Goal: Information Seeking & Learning: Learn about a topic

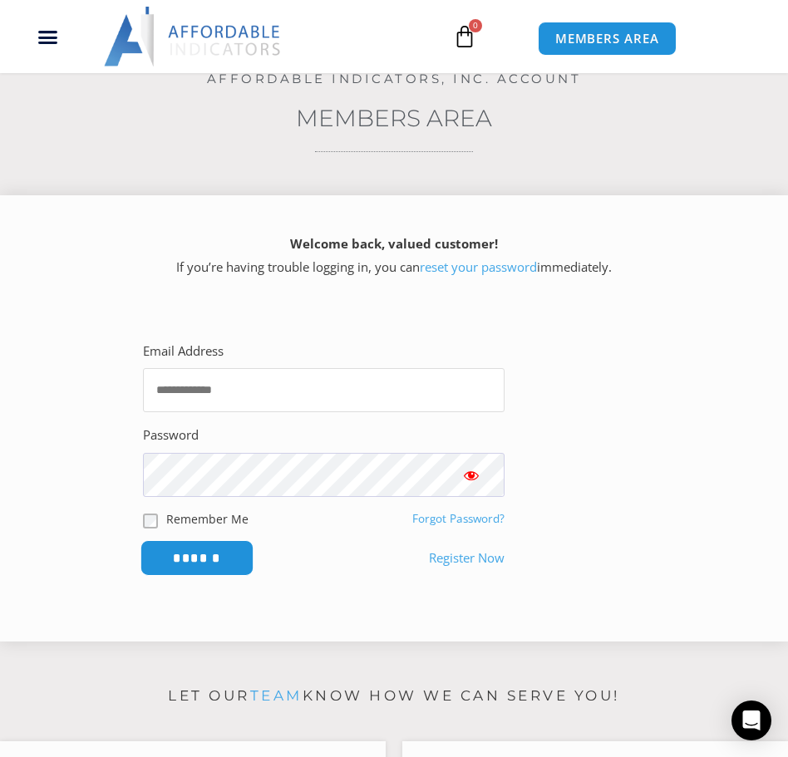
type input "**********"
click at [239, 550] on input "******" at bounding box center [198, 558] width 114 height 36
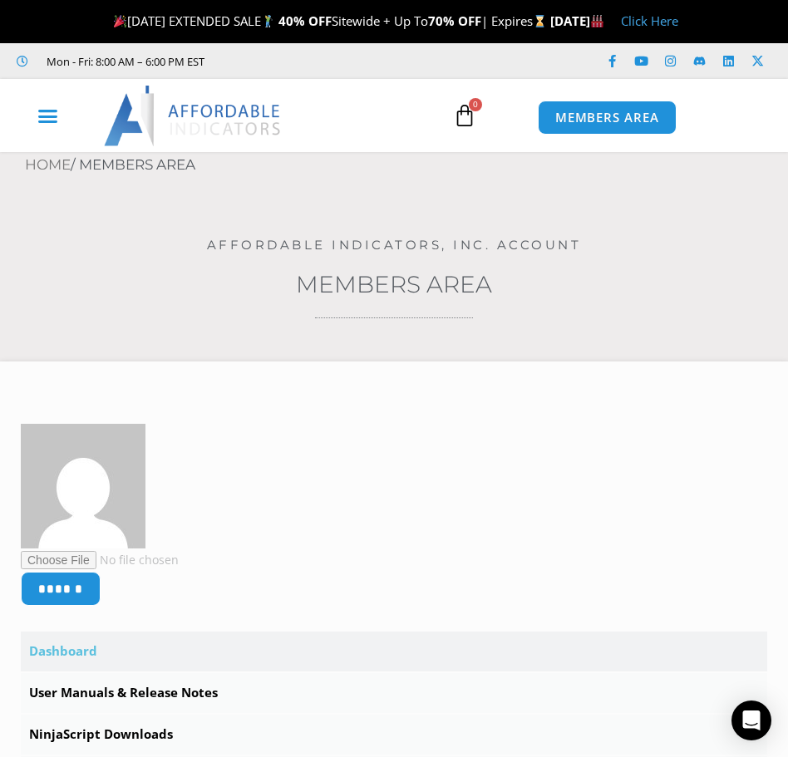
click at [56, 127] on div "Menu Toggle" at bounding box center [47, 117] width 78 height 32
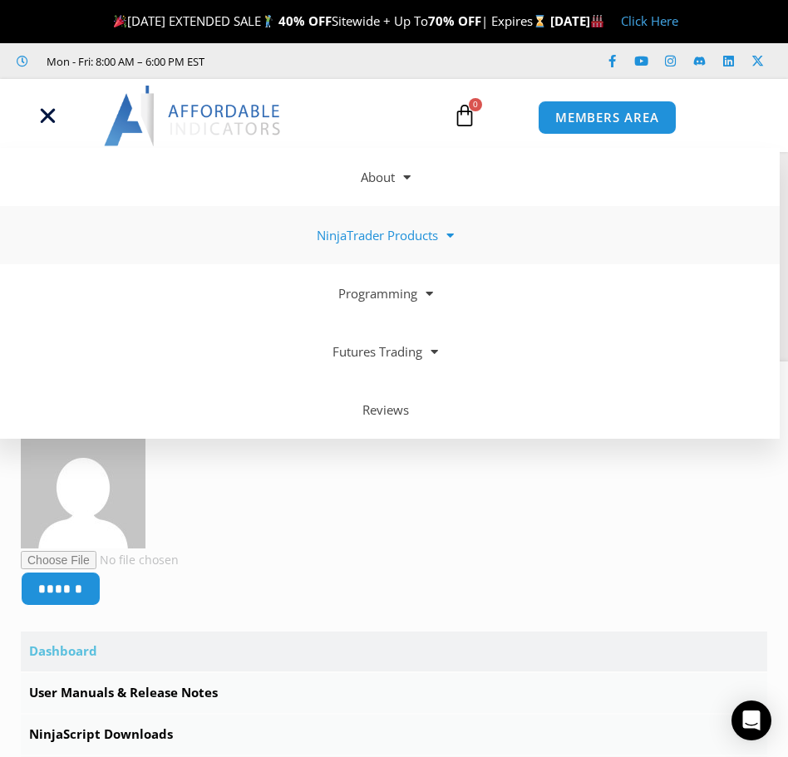
click at [402, 232] on link "NinjaTrader Products" at bounding box center [386, 235] width 788 height 58
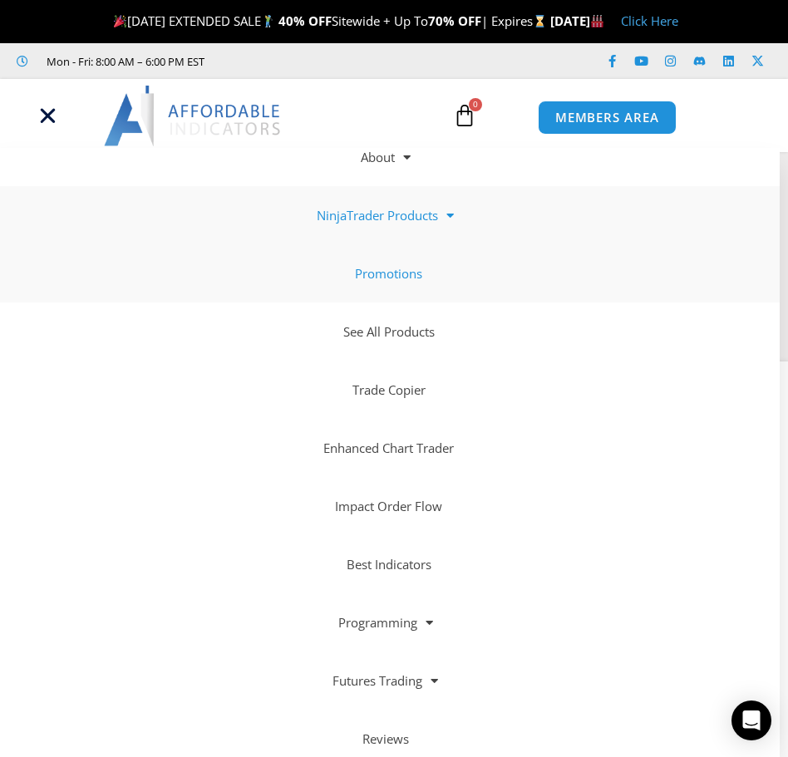
scroll to position [31, 0]
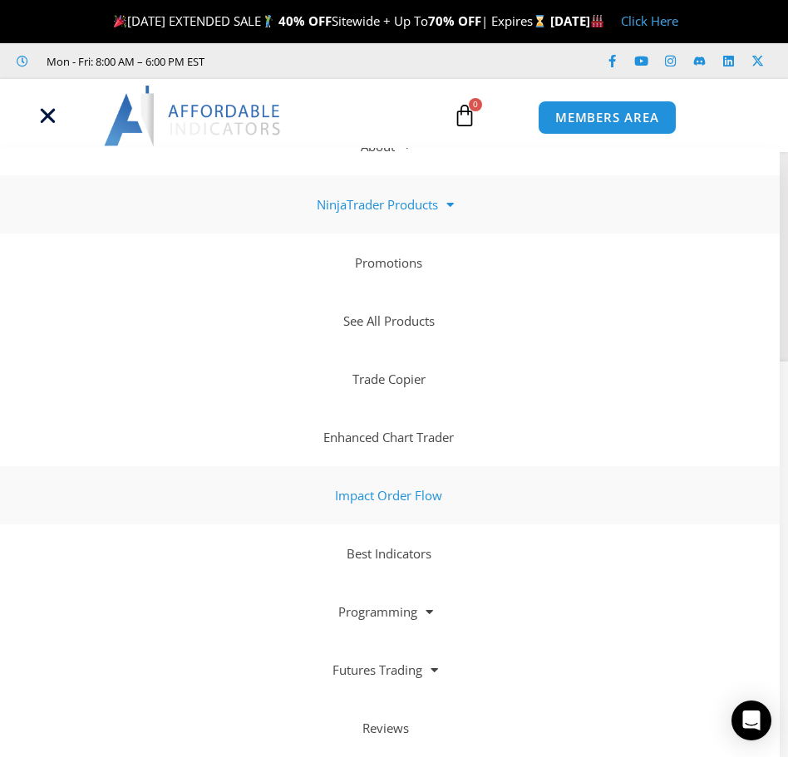
click at [400, 495] on link "Impact Order Flow" at bounding box center [386, 495] width 788 height 58
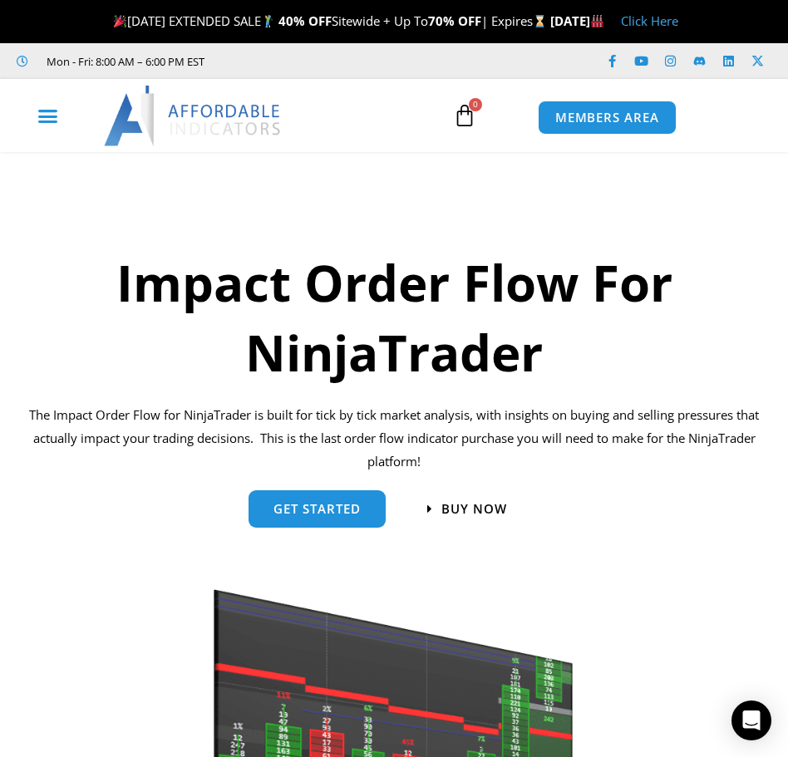
click at [64, 111] on div "Menu Toggle" at bounding box center [47, 117] width 78 height 32
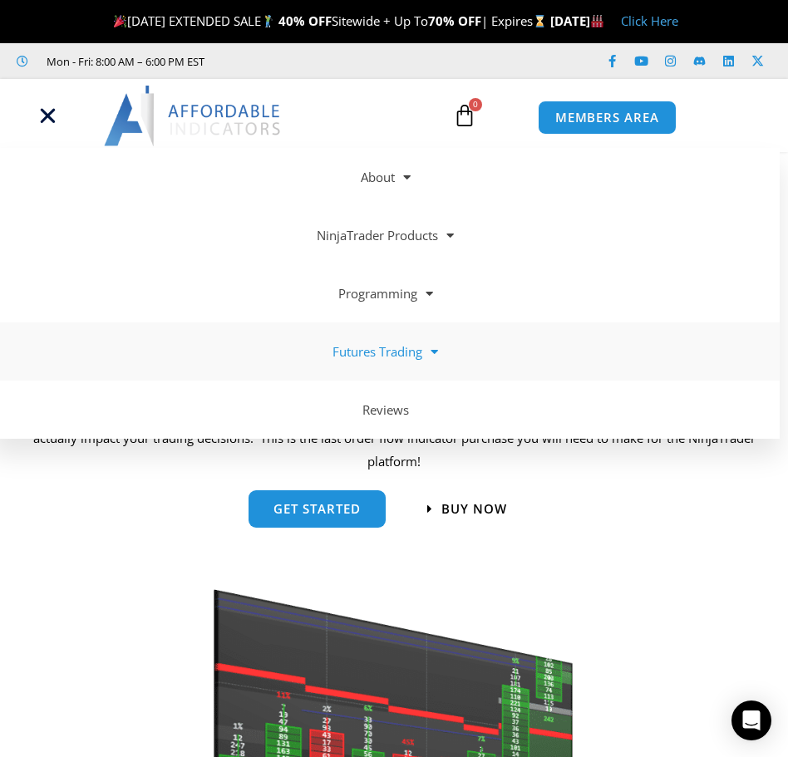
click at [430, 347] on span at bounding box center [430, 352] width 16 height 29
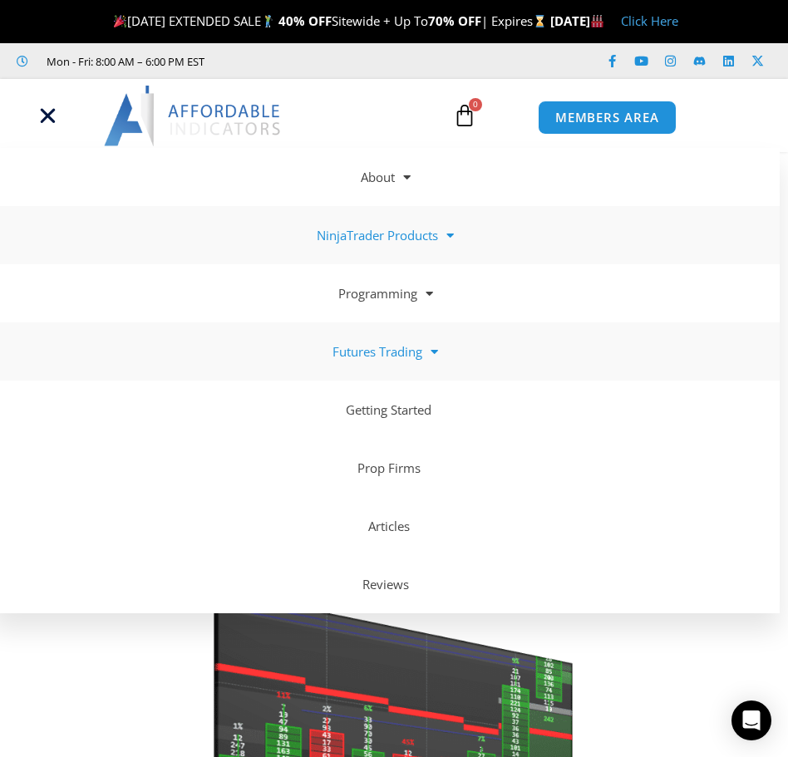
click at [414, 242] on link "NinjaTrader Products" at bounding box center [386, 235] width 788 height 58
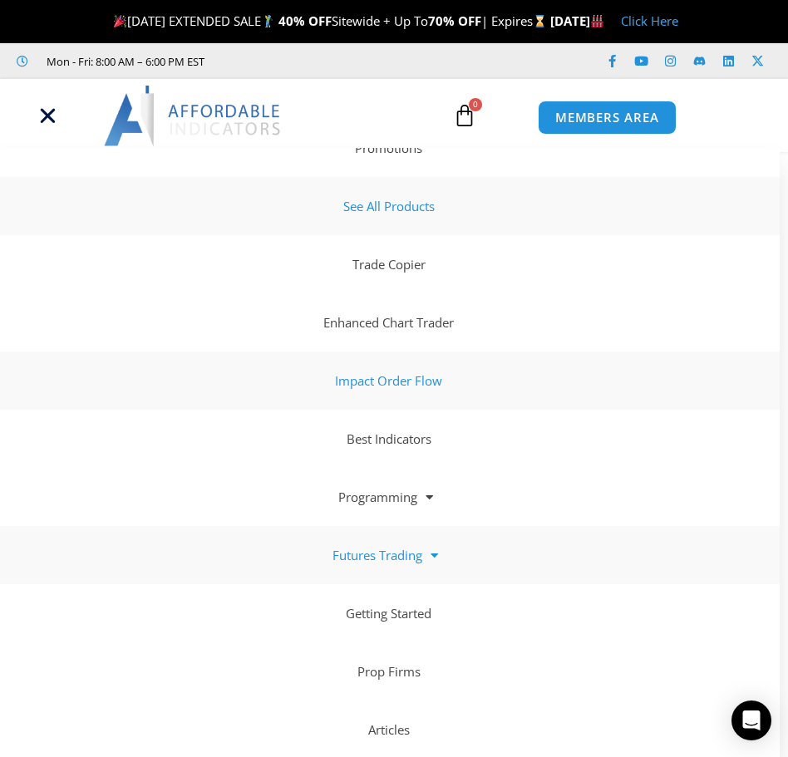
scroll to position [166, 0]
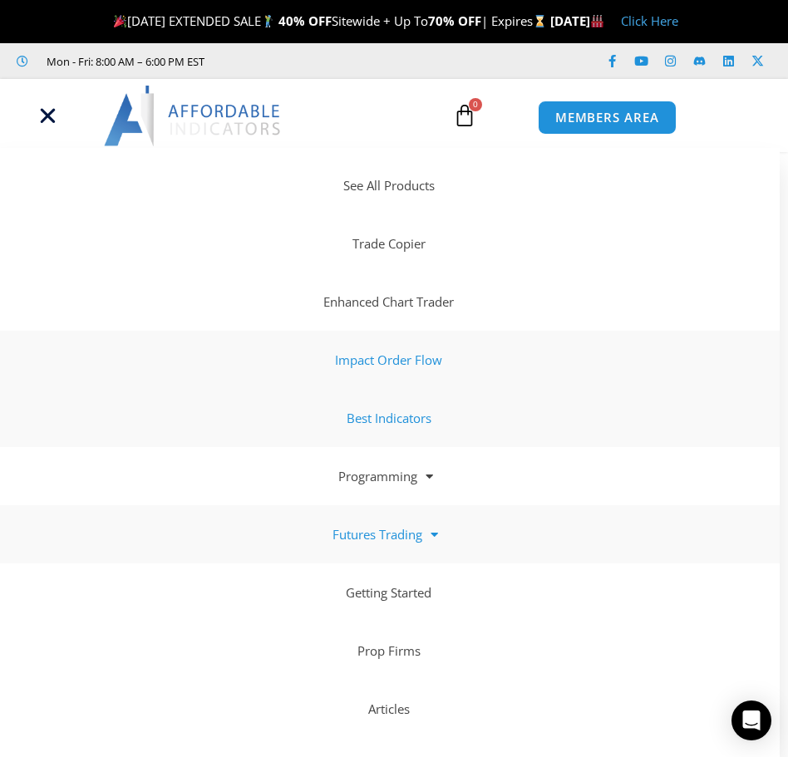
click at [422, 427] on link "Best Indicators" at bounding box center [386, 418] width 788 height 58
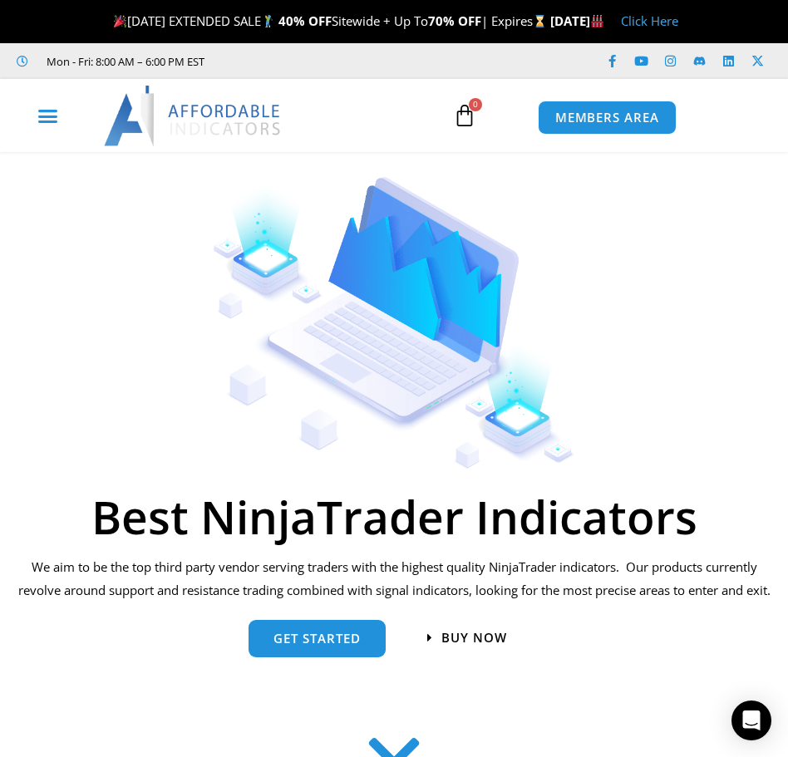
click at [62, 118] on div "Menu Toggle" at bounding box center [47, 117] width 78 height 32
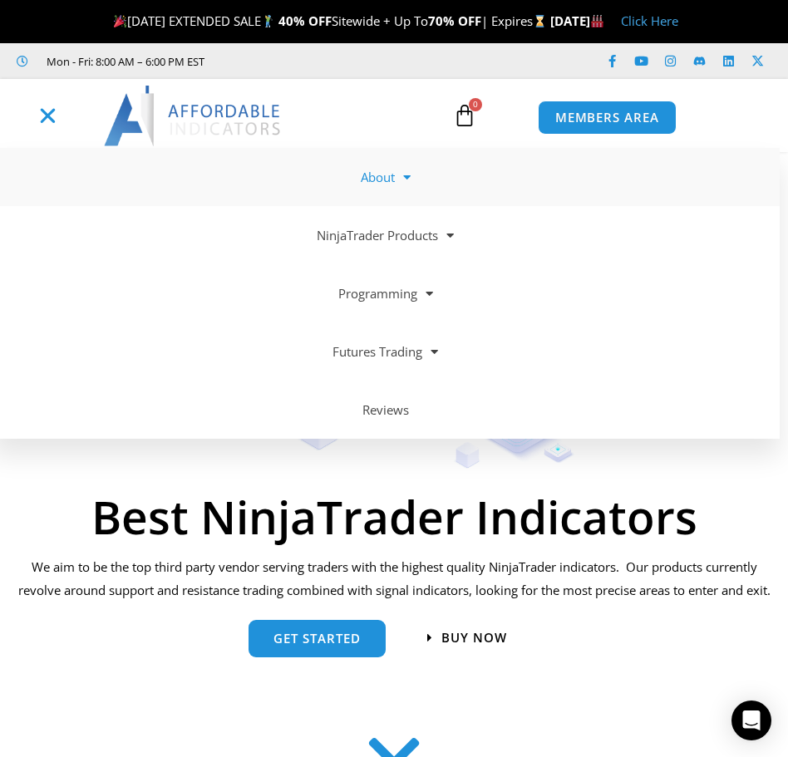
scroll to position [83, 0]
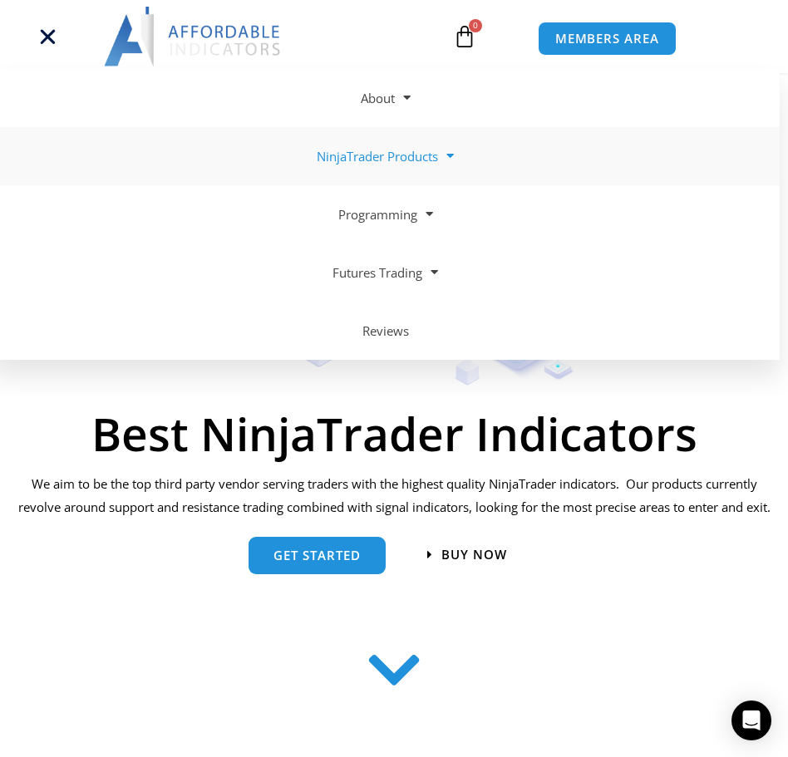
click at [353, 165] on link "NinjaTrader Products" at bounding box center [386, 156] width 788 height 58
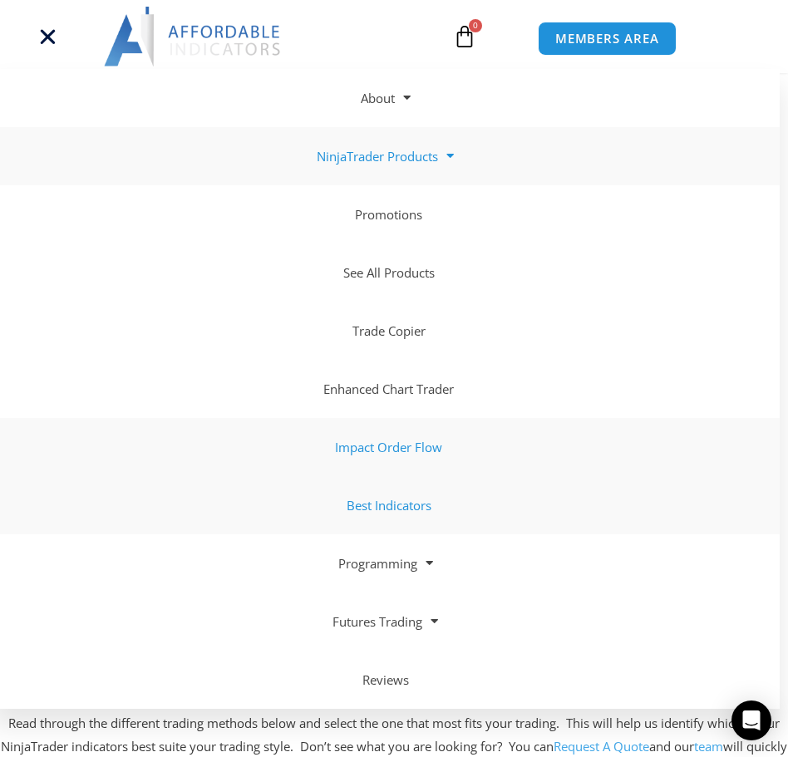
scroll to position [166, 0]
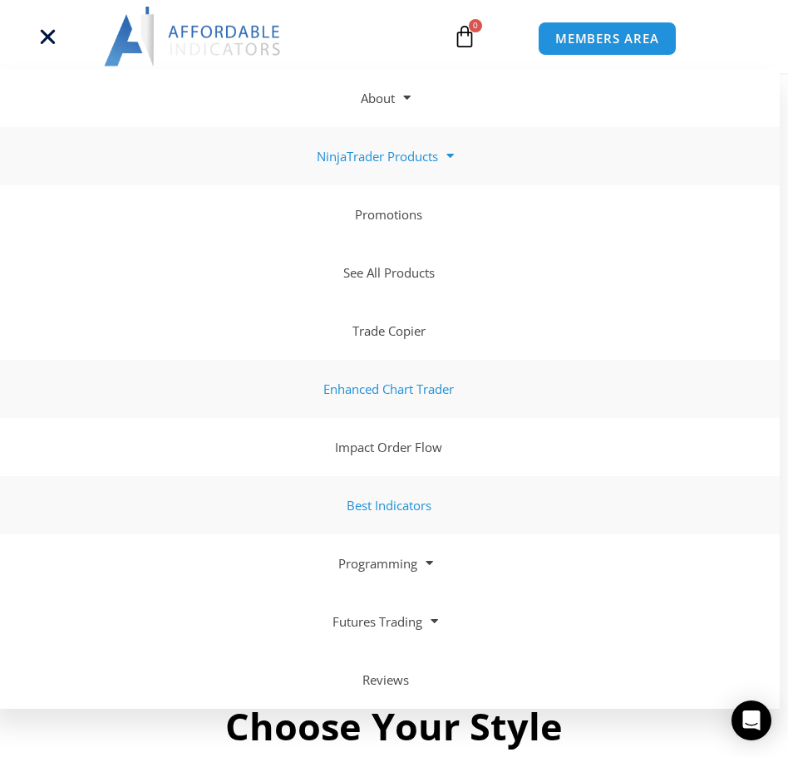
click at [397, 396] on link "Enhanced Chart Trader" at bounding box center [386, 389] width 788 height 58
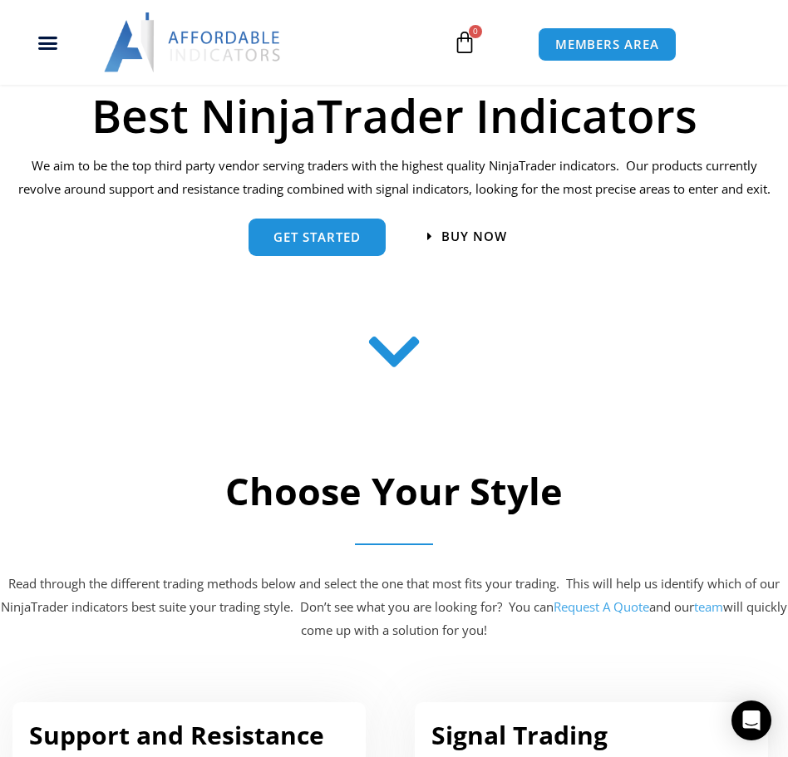
scroll to position [416, 0]
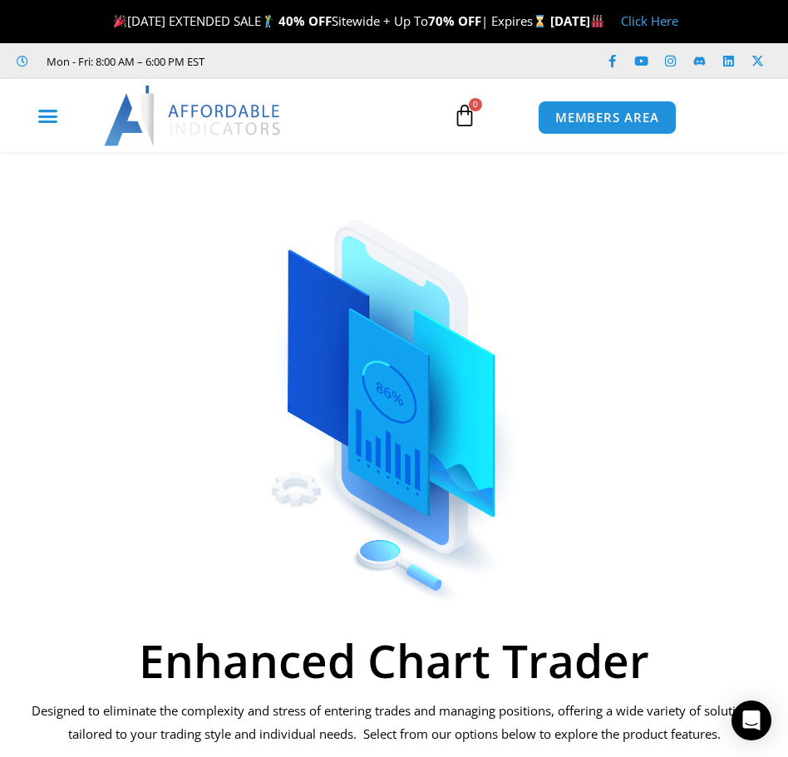
click at [34, 123] on div "Menu Toggle" at bounding box center [47, 117] width 78 height 32
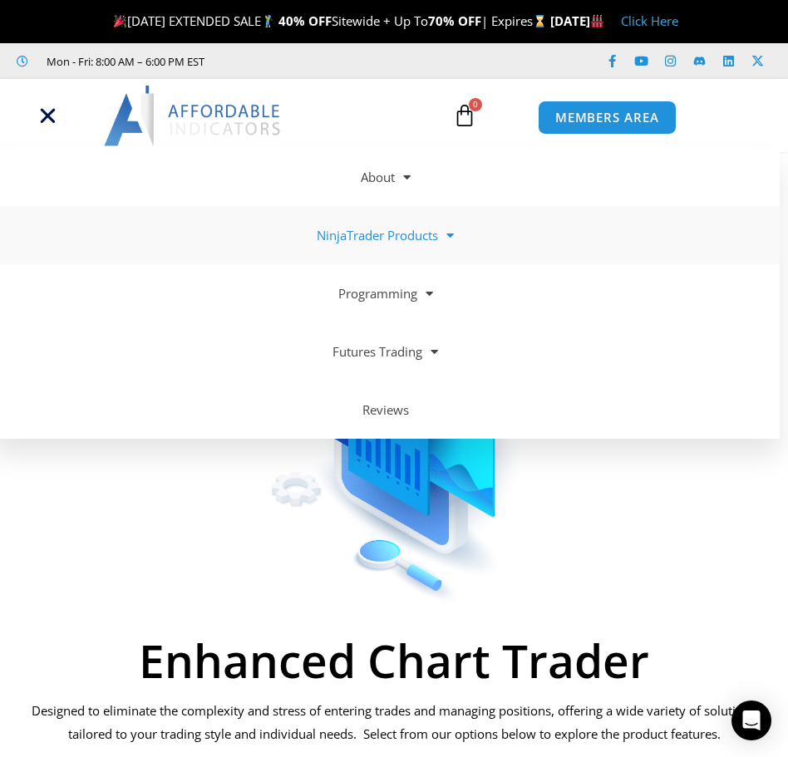
click at [359, 249] on link "NinjaTrader Products" at bounding box center [386, 235] width 788 height 58
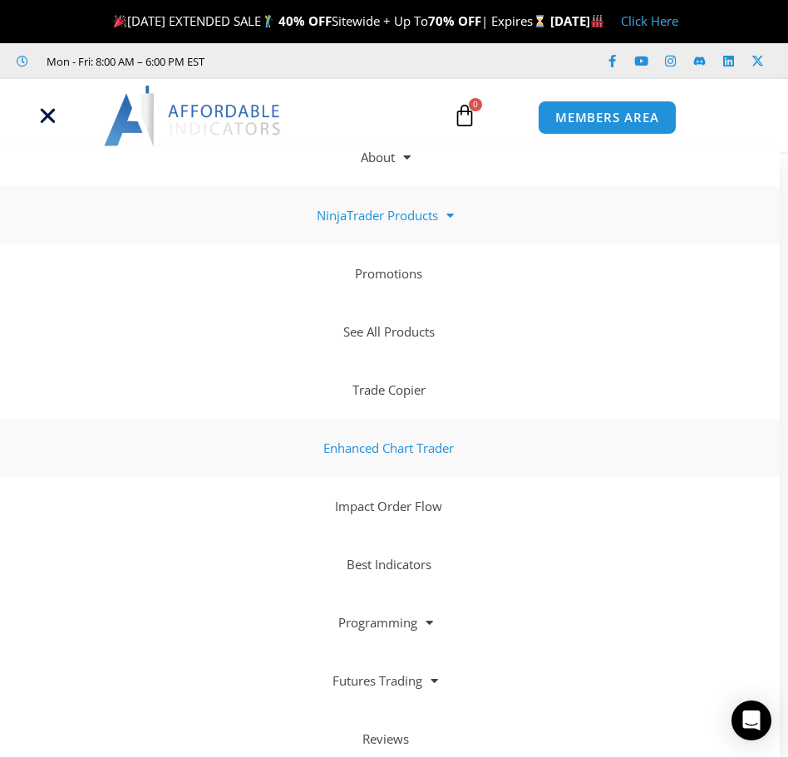
scroll to position [31, 0]
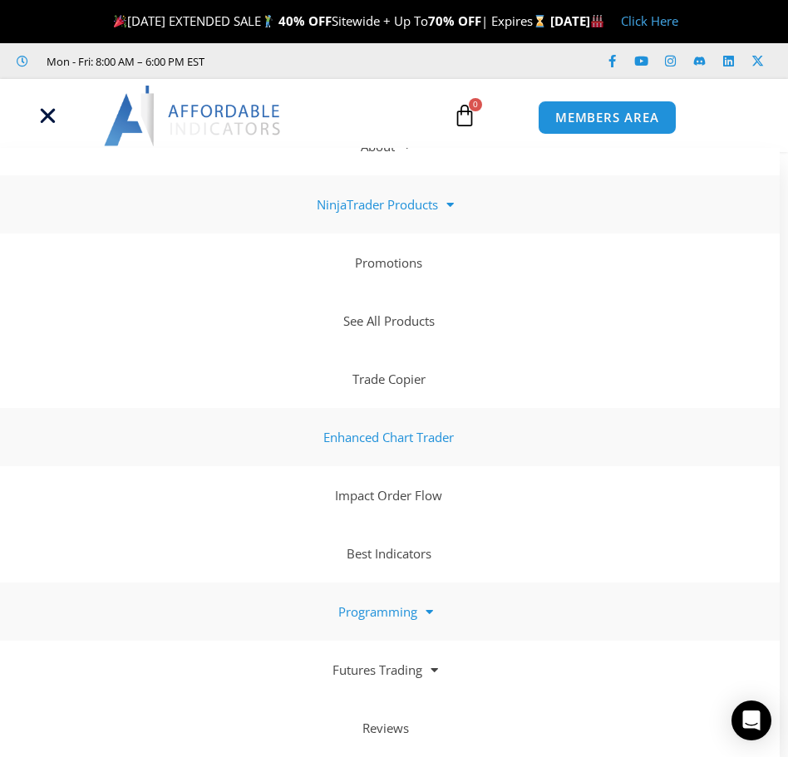
click at [372, 620] on link "Programming" at bounding box center [386, 612] width 788 height 58
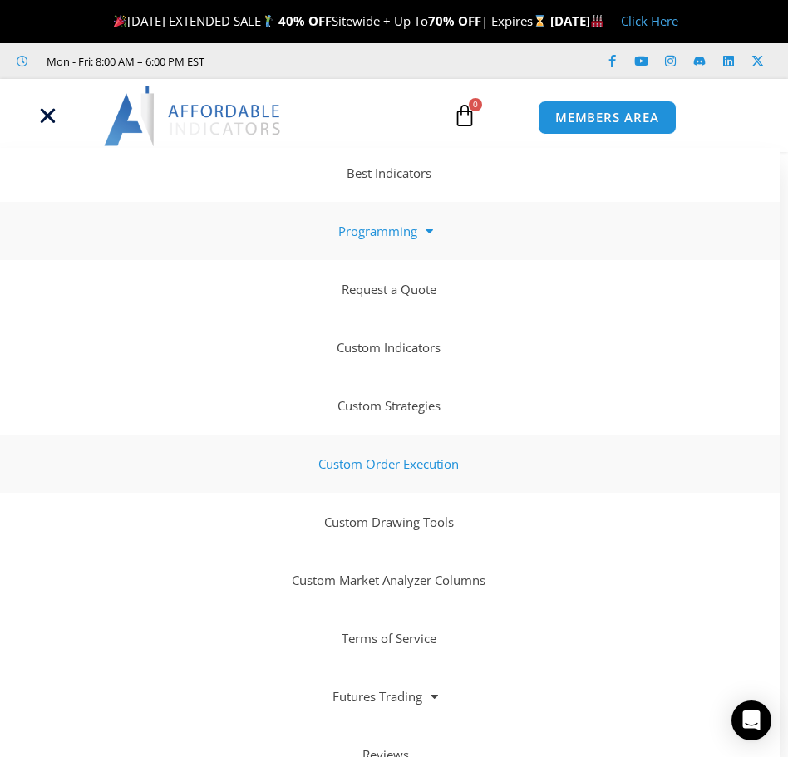
scroll to position [438, 0]
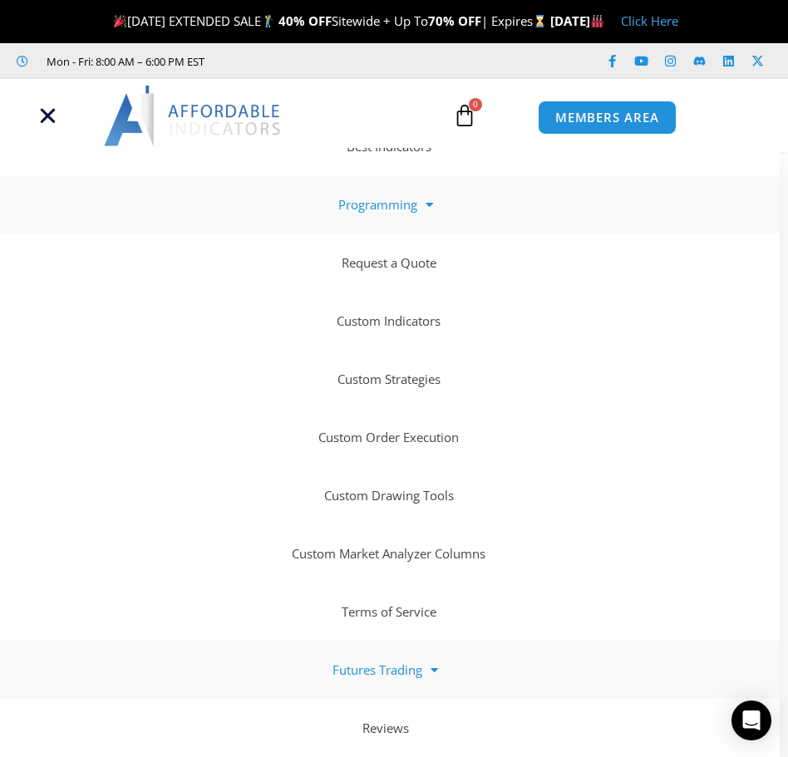
click at [428, 673] on span at bounding box center [430, 670] width 16 height 29
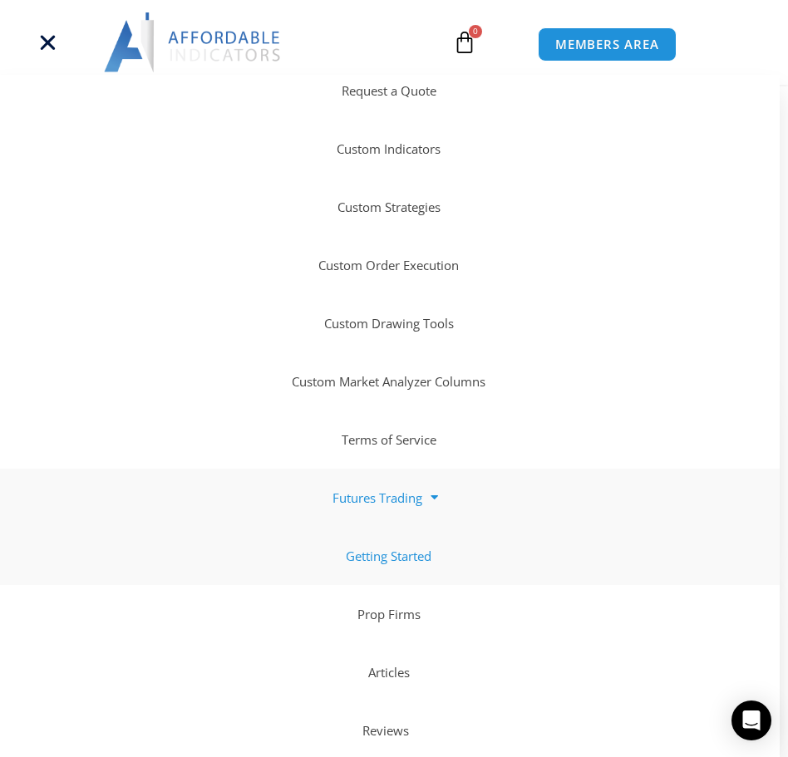
scroll to position [582, 0]
click at [407, 624] on link "Prop Firms" at bounding box center [386, 614] width 788 height 58
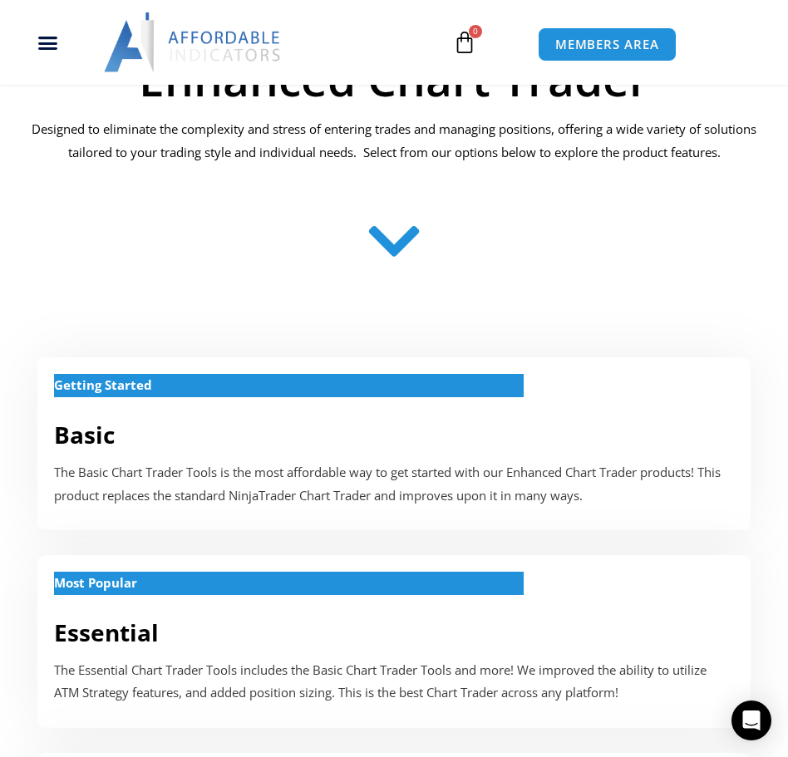
scroll to position [188, 0]
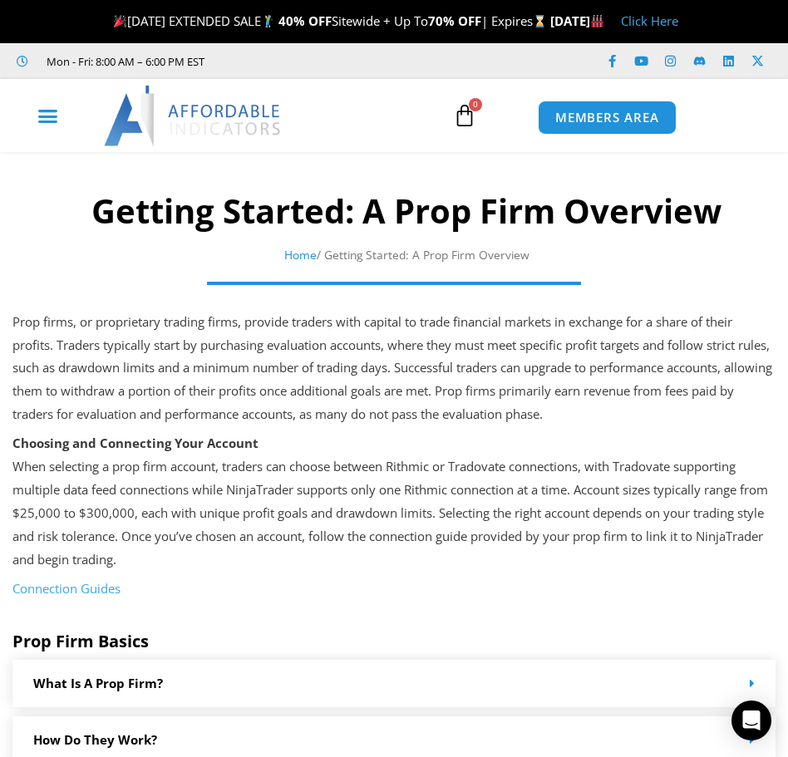
click at [35, 121] on div "Menu Toggle" at bounding box center [47, 117] width 78 height 32
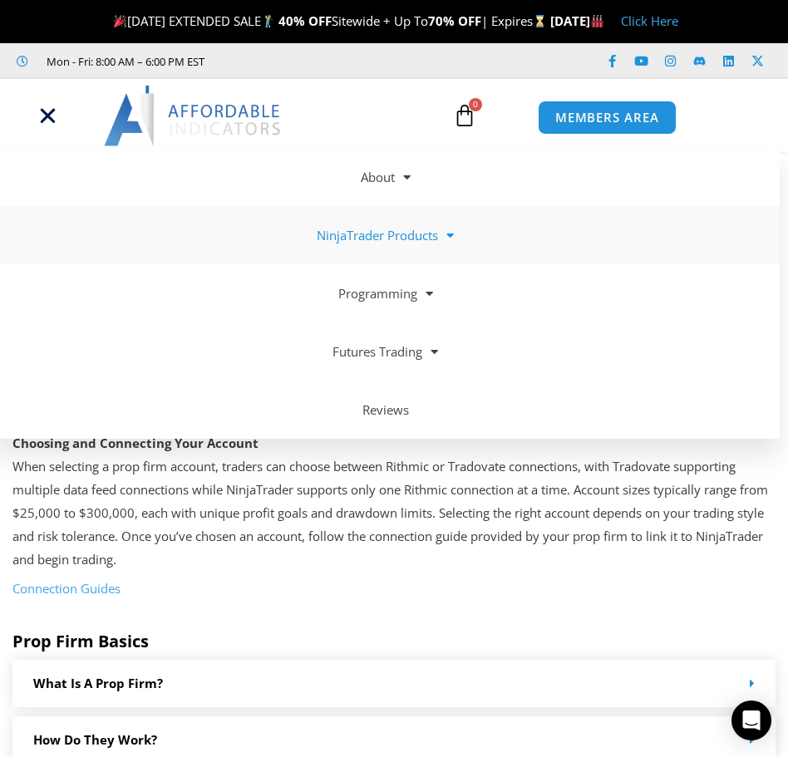
click at [378, 228] on link "NinjaTrader Products" at bounding box center [386, 235] width 788 height 58
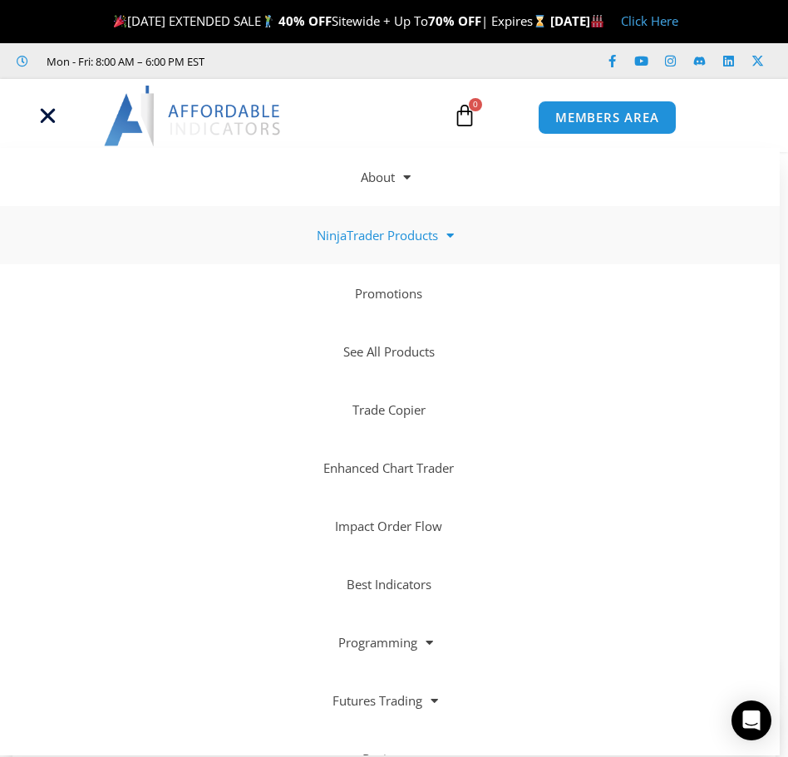
scroll to position [32, 0]
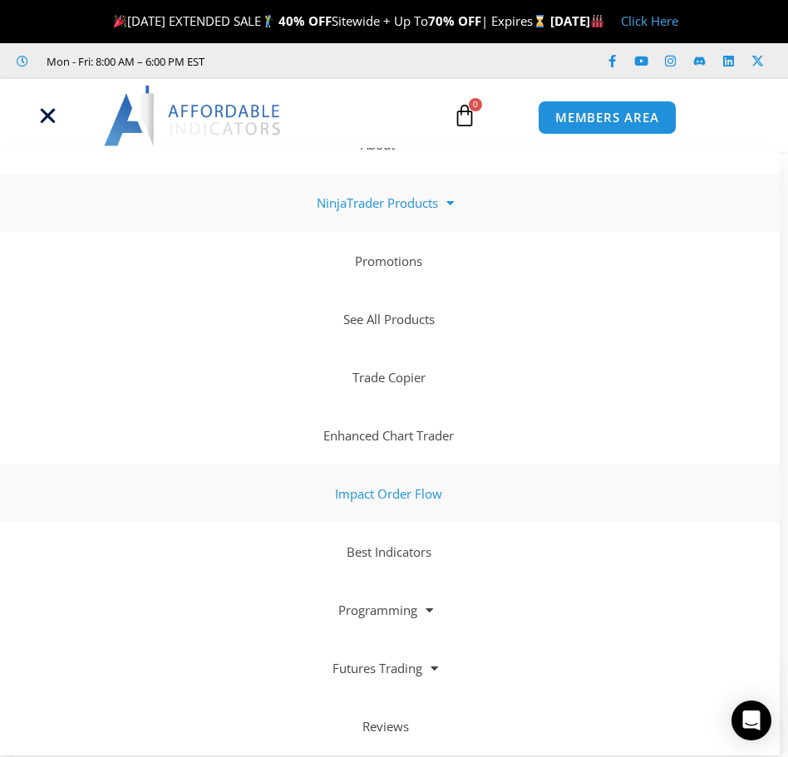
click at [162, 483] on link "Impact Order Flow" at bounding box center [386, 494] width 788 height 58
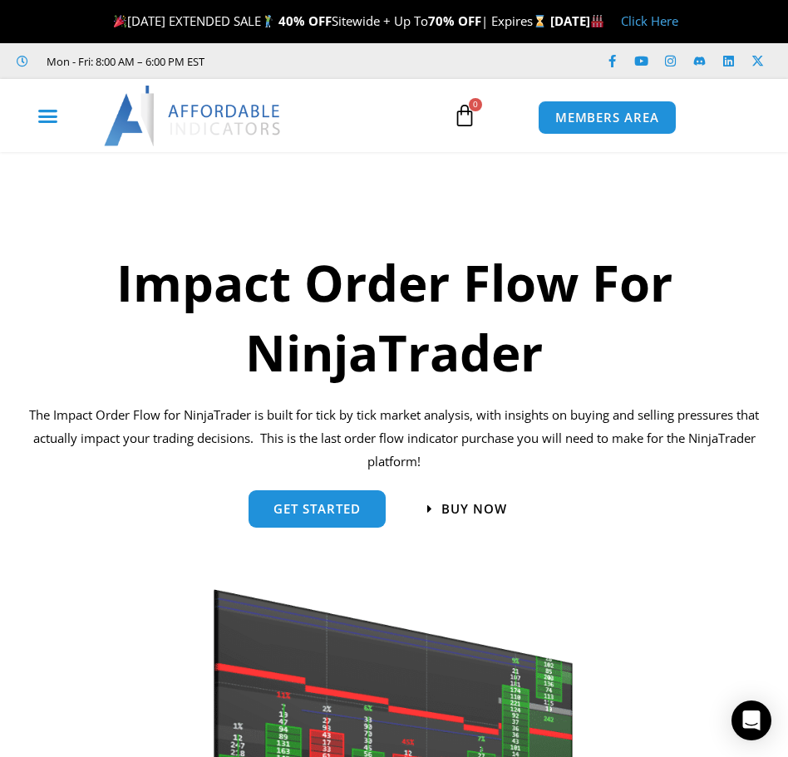
click at [39, 117] on icon "Menu Toggle" at bounding box center [47, 116] width 21 height 21
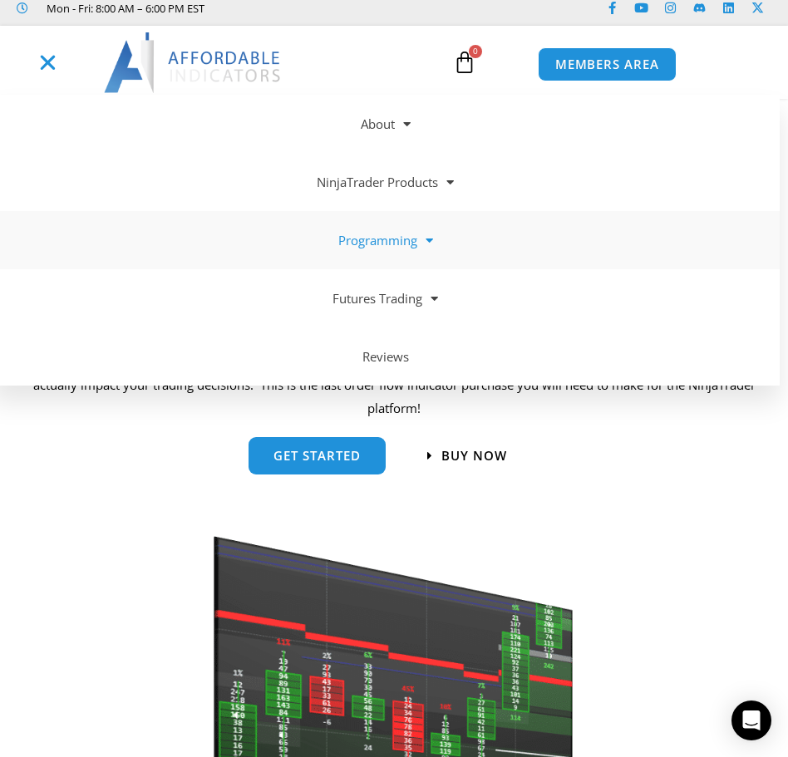
scroll to position [83, 0]
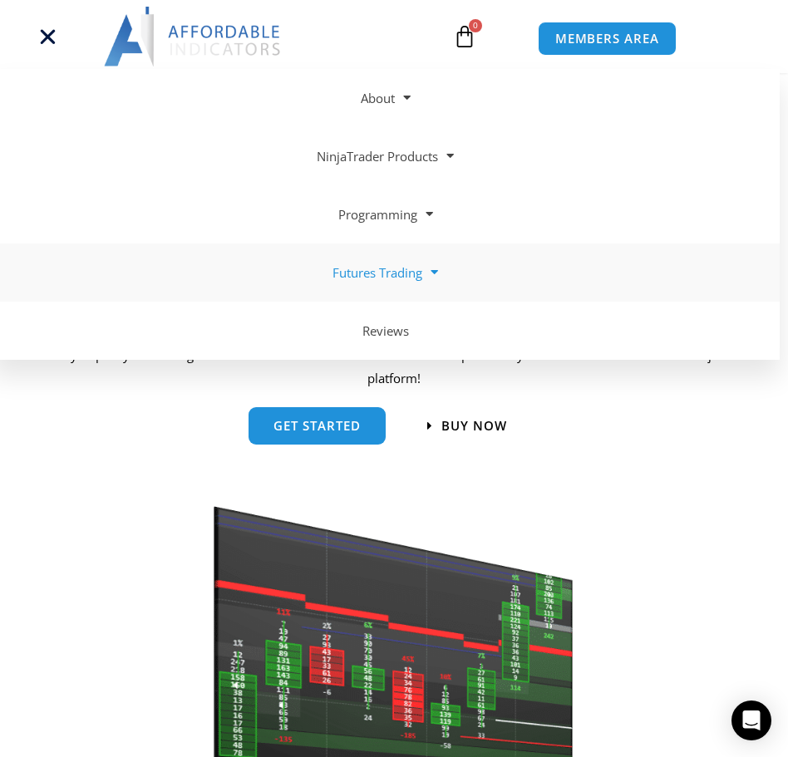
click at [423, 269] on span at bounding box center [430, 272] width 16 height 29
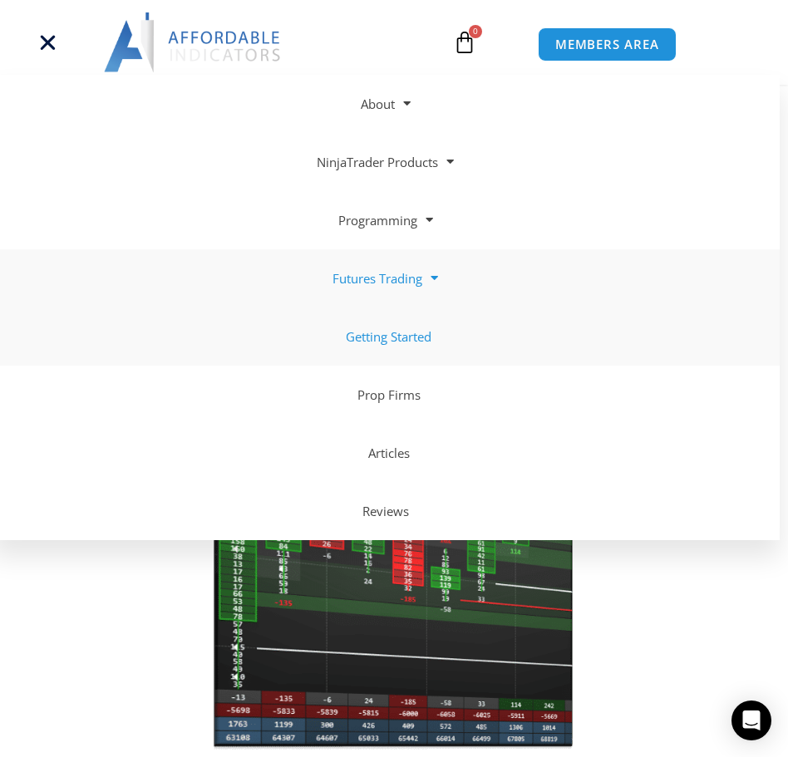
scroll to position [249, 0]
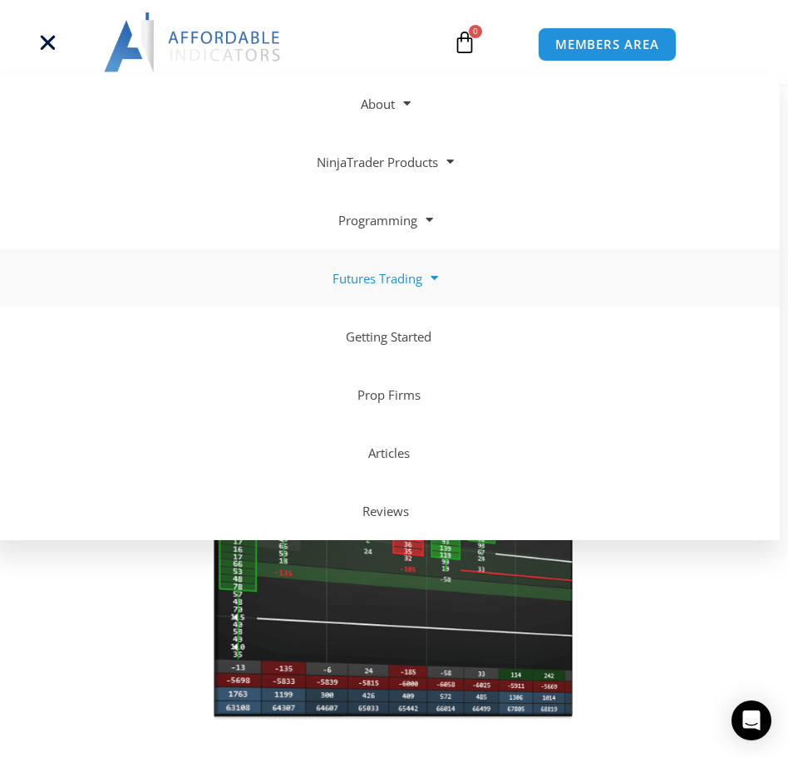
click at [412, 275] on link "Futures Trading" at bounding box center [386, 278] width 788 height 58
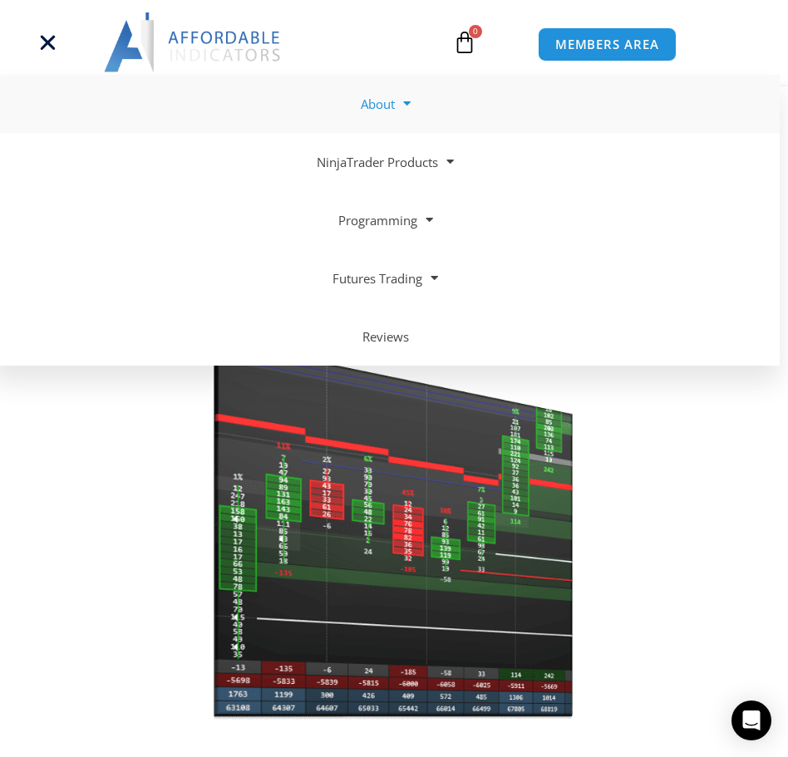
click at [362, 111] on link "About" at bounding box center [386, 104] width 788 height 58
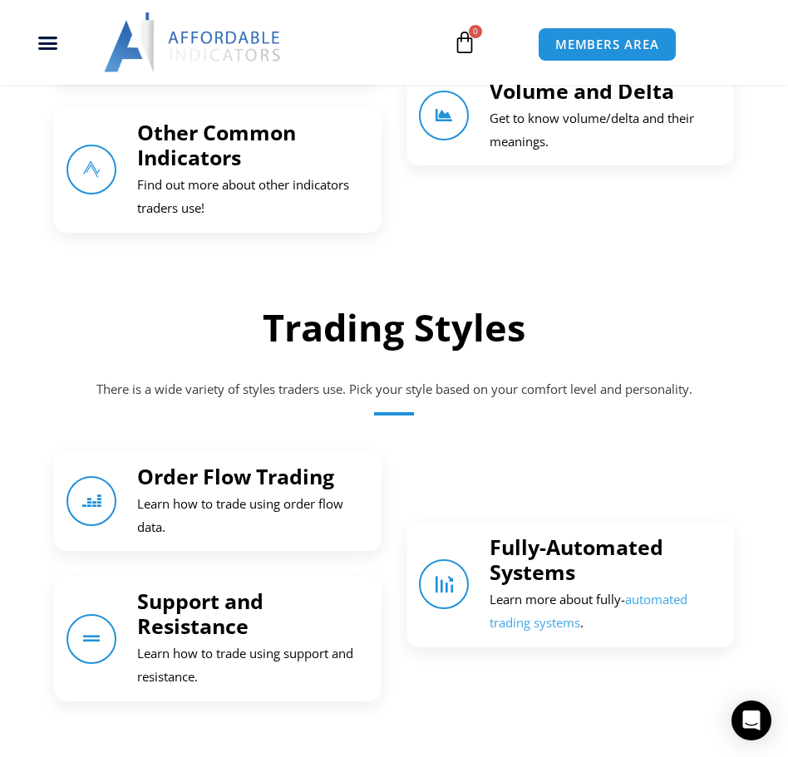
scroll to position [1413, 0]
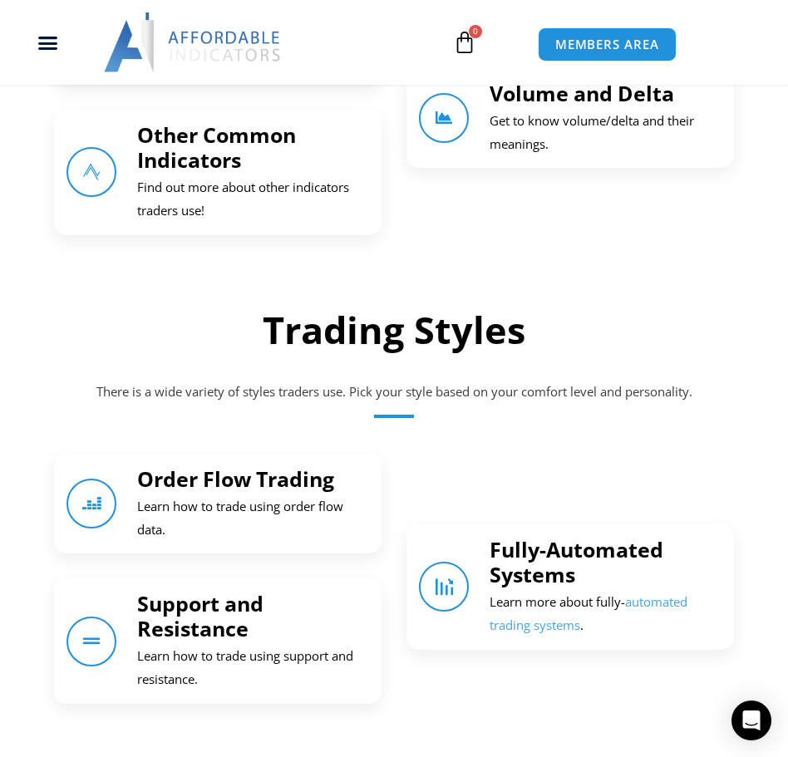
click at [610, 547] on link "Fully-Automated Systems" at bounding box center [577, 561] width 174 height 53
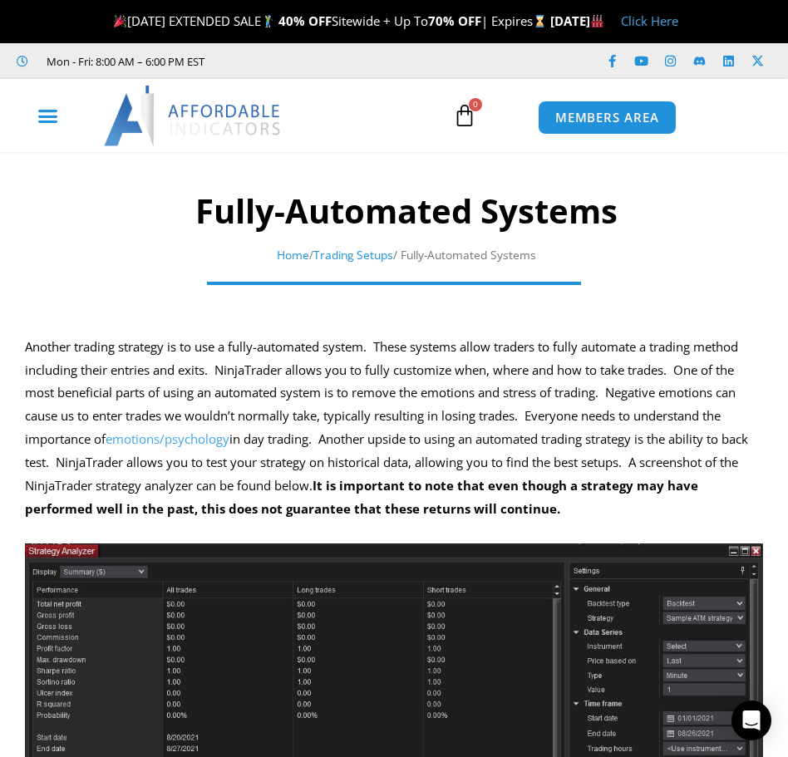
click at [53, 120] on icon "Menu Toggle" at bounding box center [47, 116] width 21 height 21
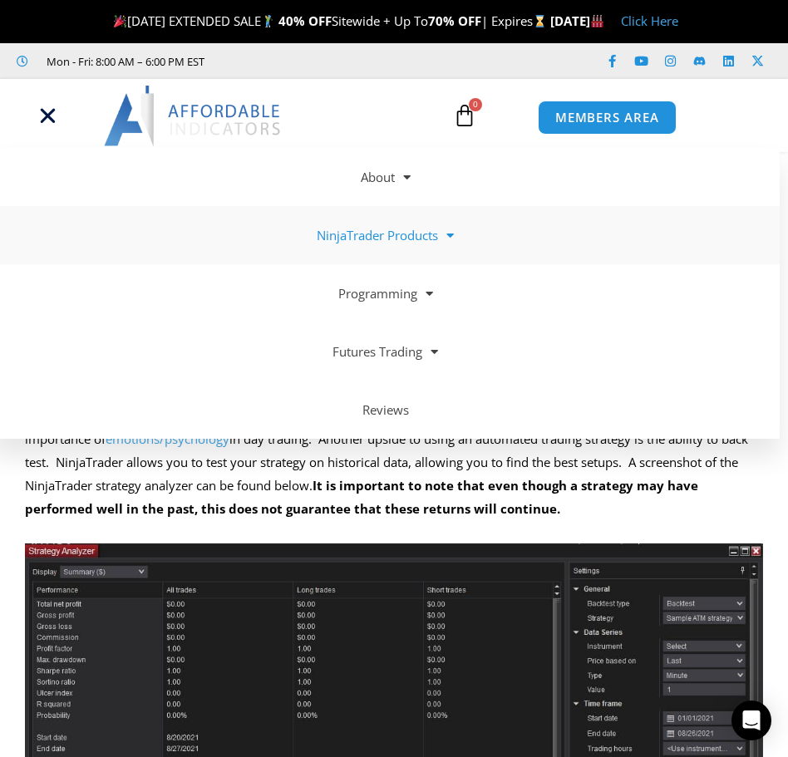
click at [419, 229] on link "NinjaTrader Products" at bounding box center [386, 235] width 788 height 58
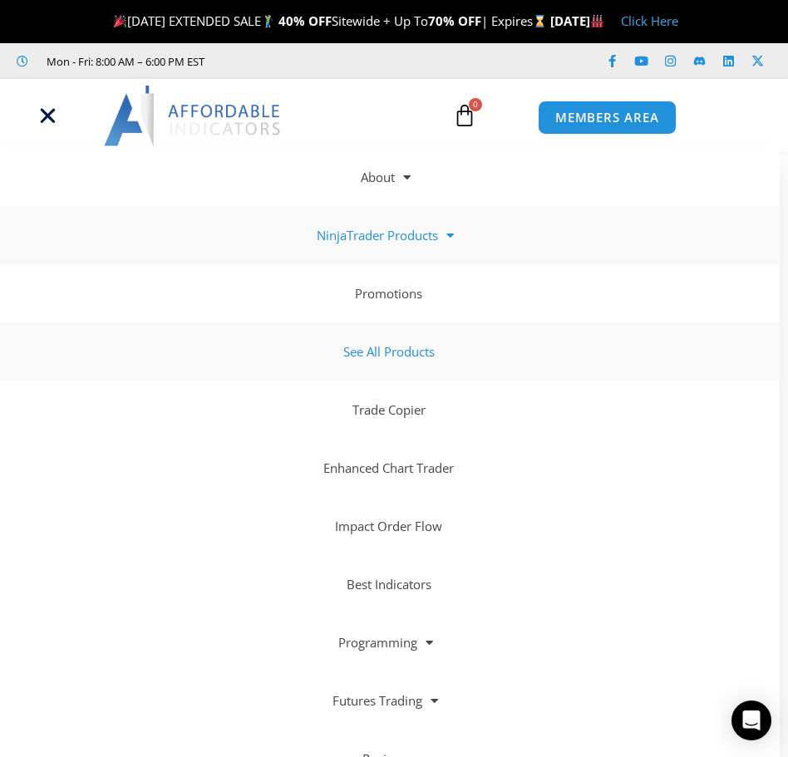
click at [440, 344] on link "See All Products" at bounding box center [386, 352] width 788 height 58
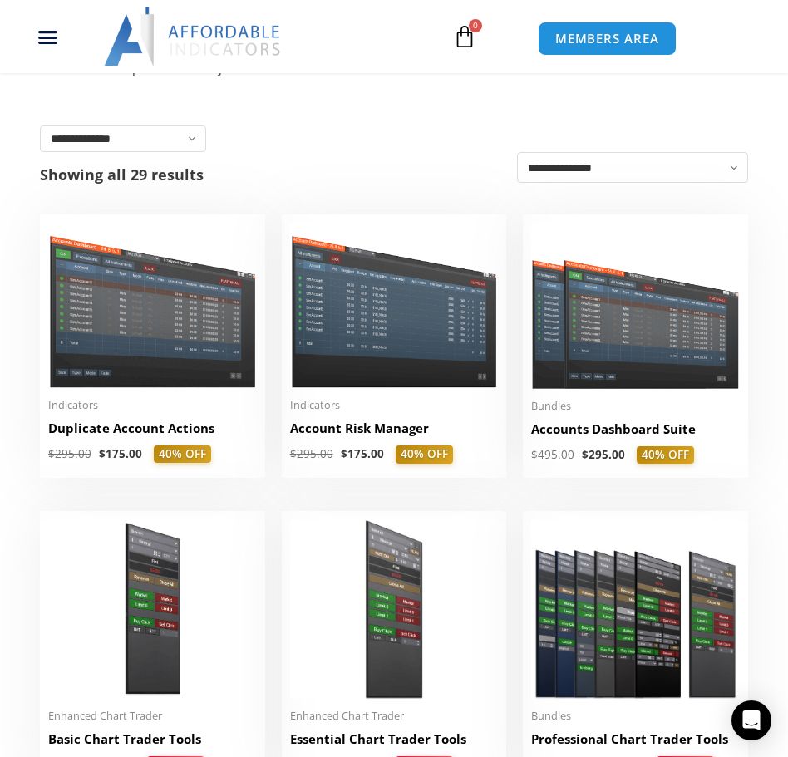
scroll to position [249, 0]
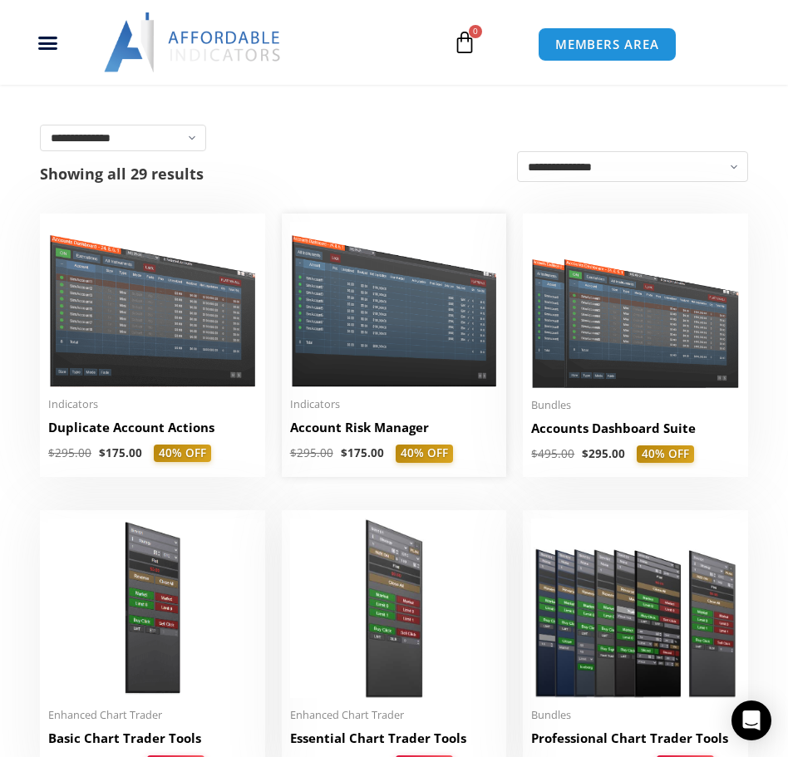
click at [432, 338] on img at bounding box center [394, 305] width 209 height 166
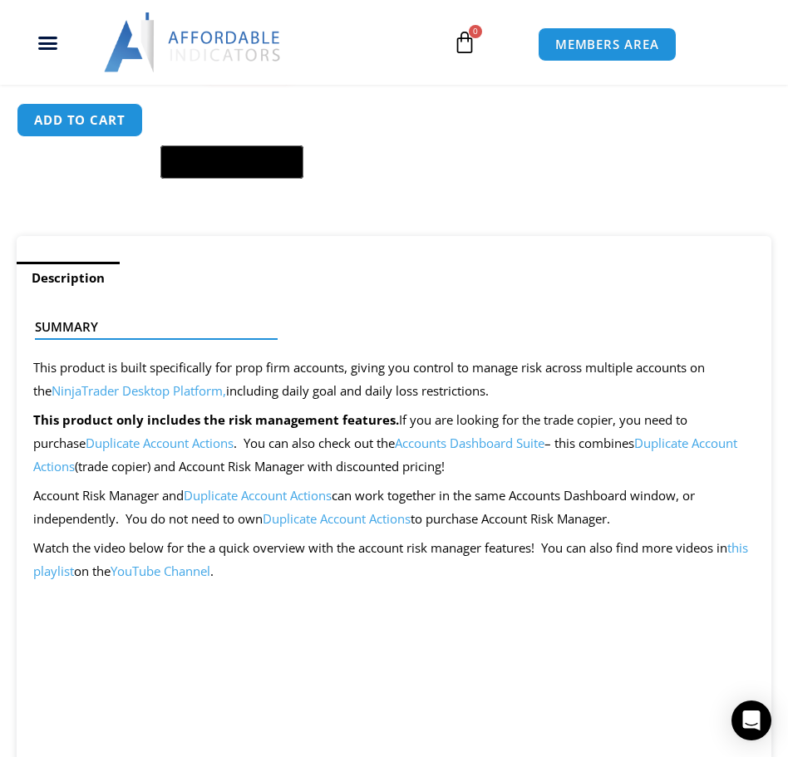
scroll to position [582, 0]
